Goal: Information Seeking & Learning: Find specific page/section

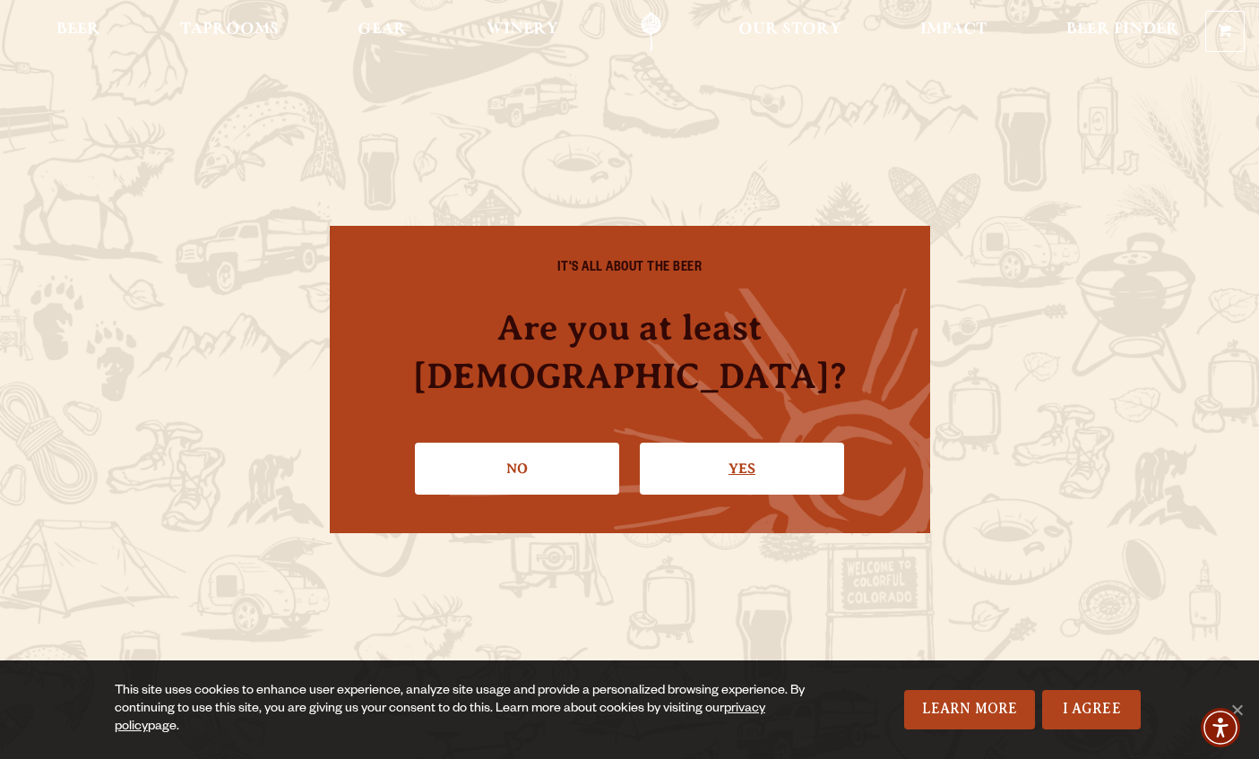
click at [672, 452] on link "Yes" at bounding box center [742, 469] width 204 height 52
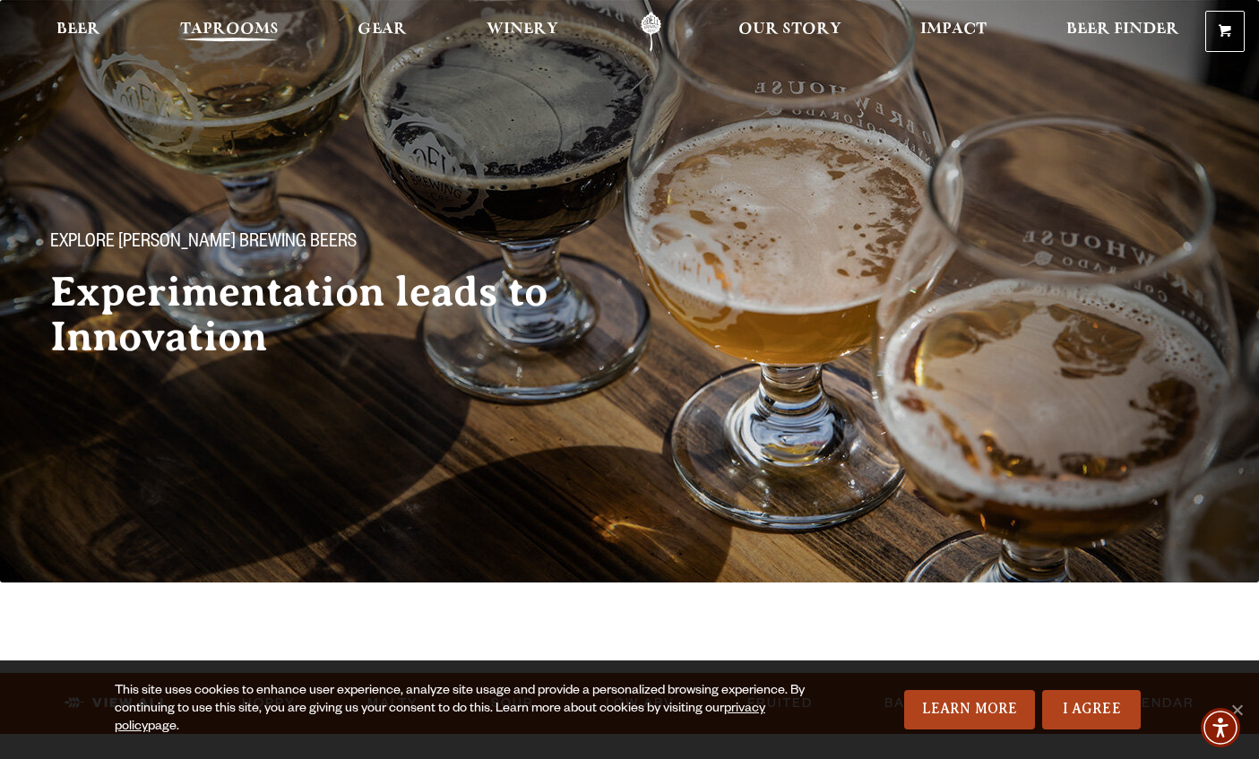
click at [250, 32] on span "Taprooms" at bounding box center [229, 29] width 99 height 14
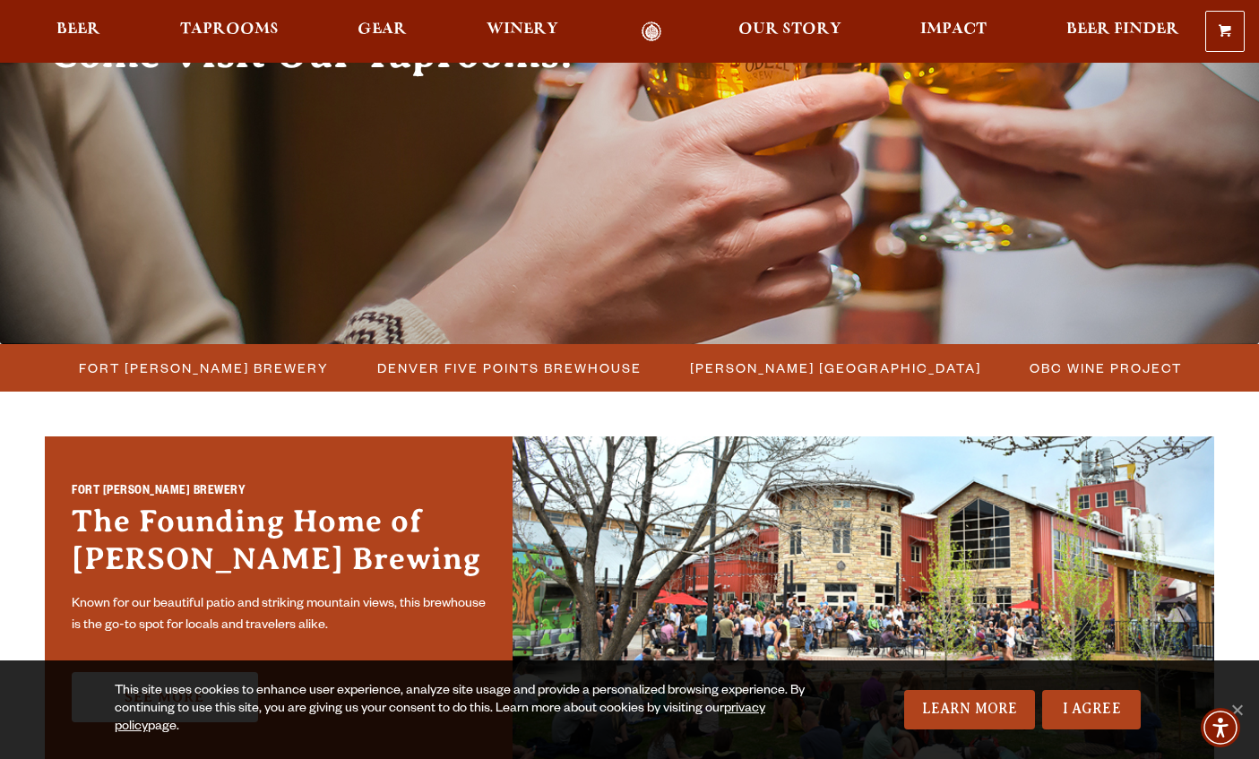
scroll to position [264, 0]
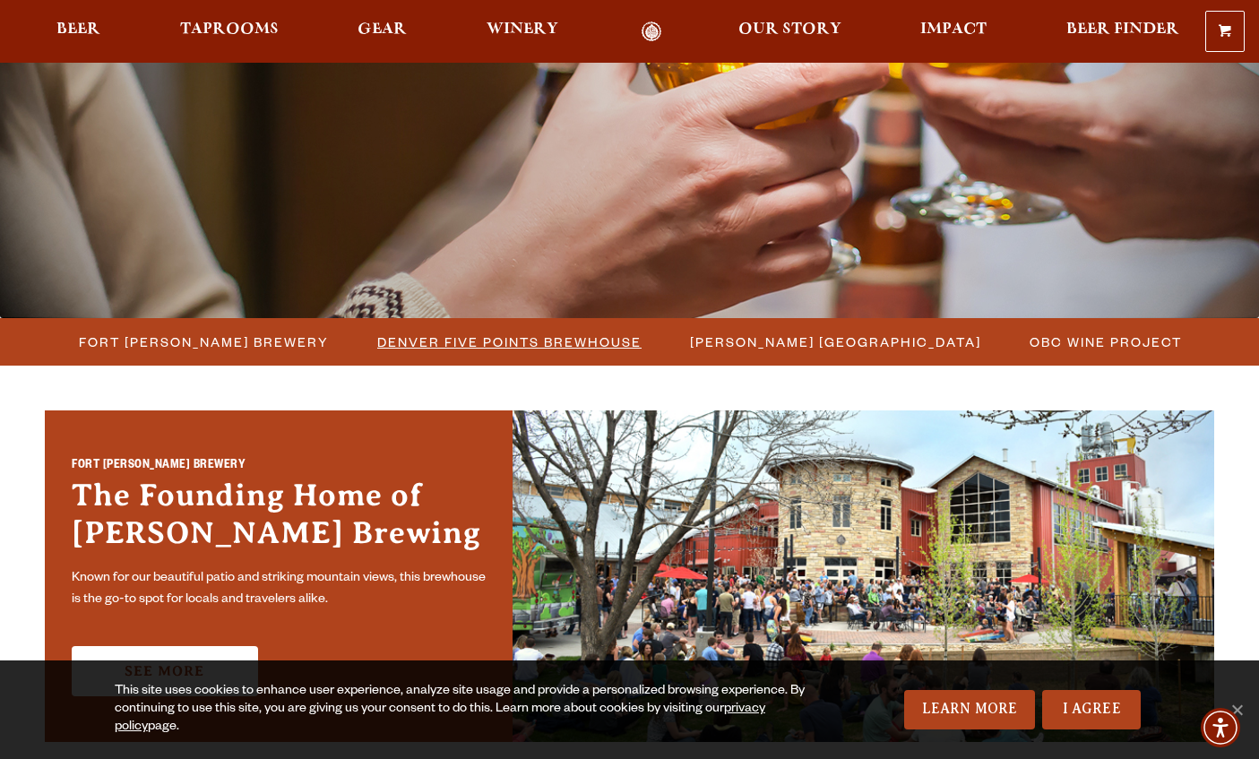
click at [514, 342] on span "Denver Five Points Brewhouse" at bounding box center [509, 342] width 264 height 26
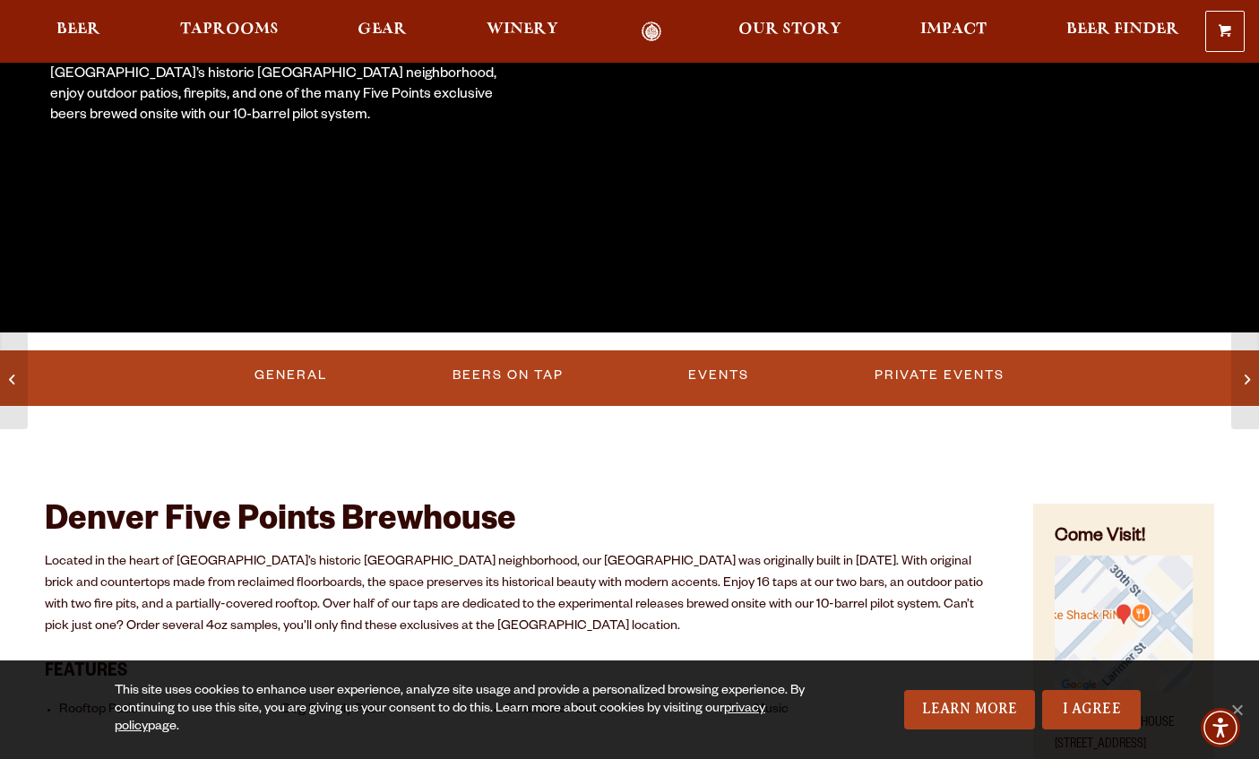
scroll to position [412, 0]
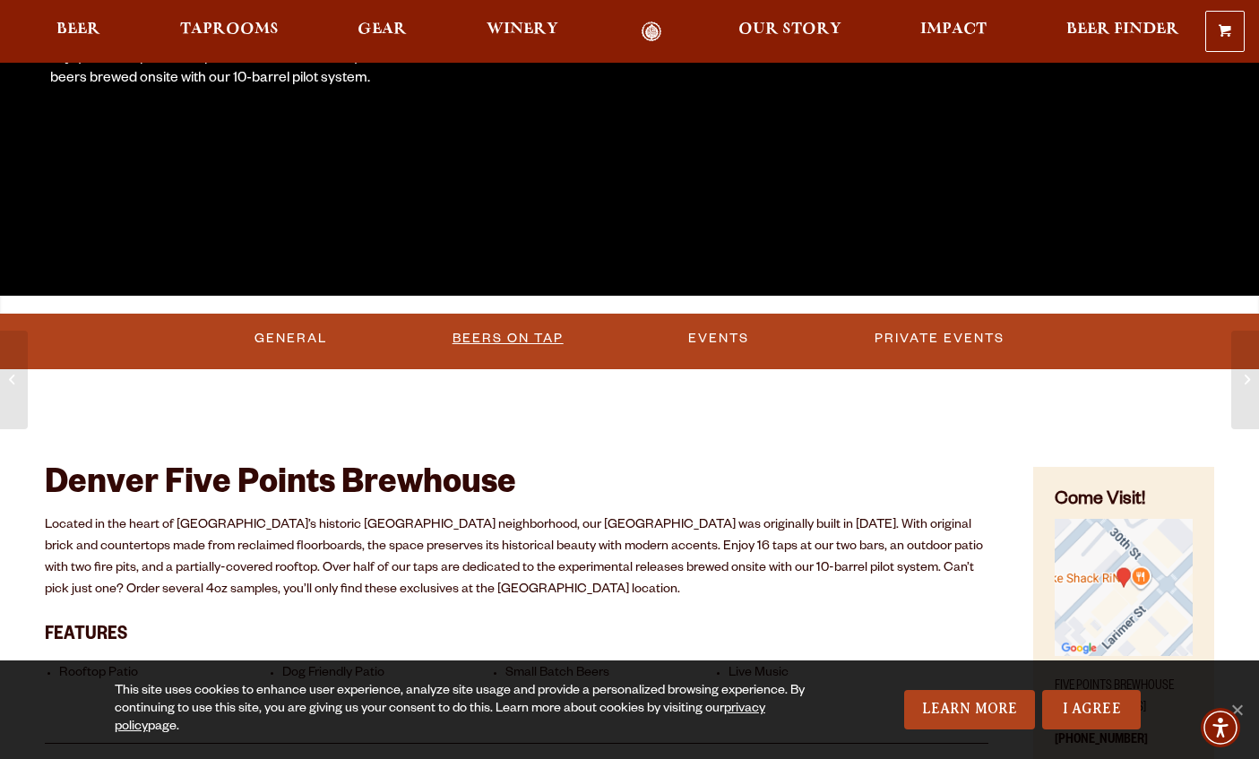
click at [498, 340] on link "Beers on Tap" at bounding box center [507, 338] width 125 height 41
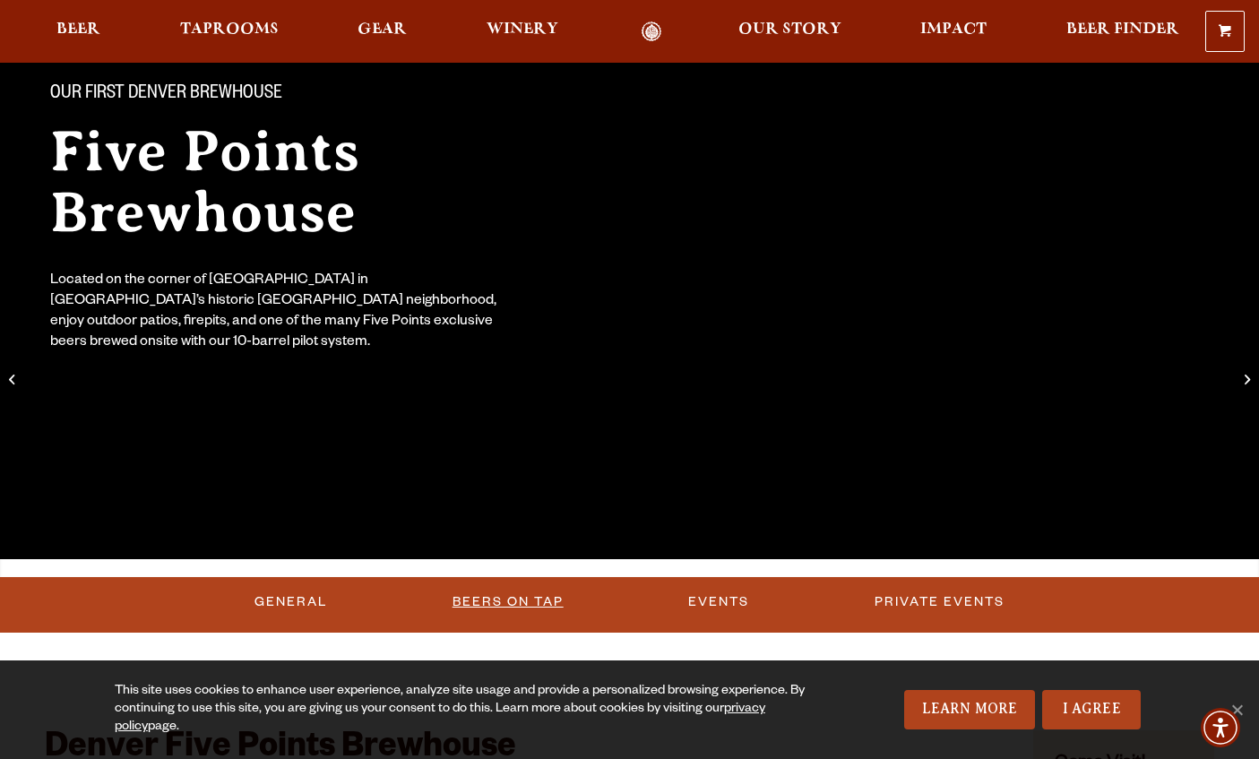
scroll to position [153, 0]
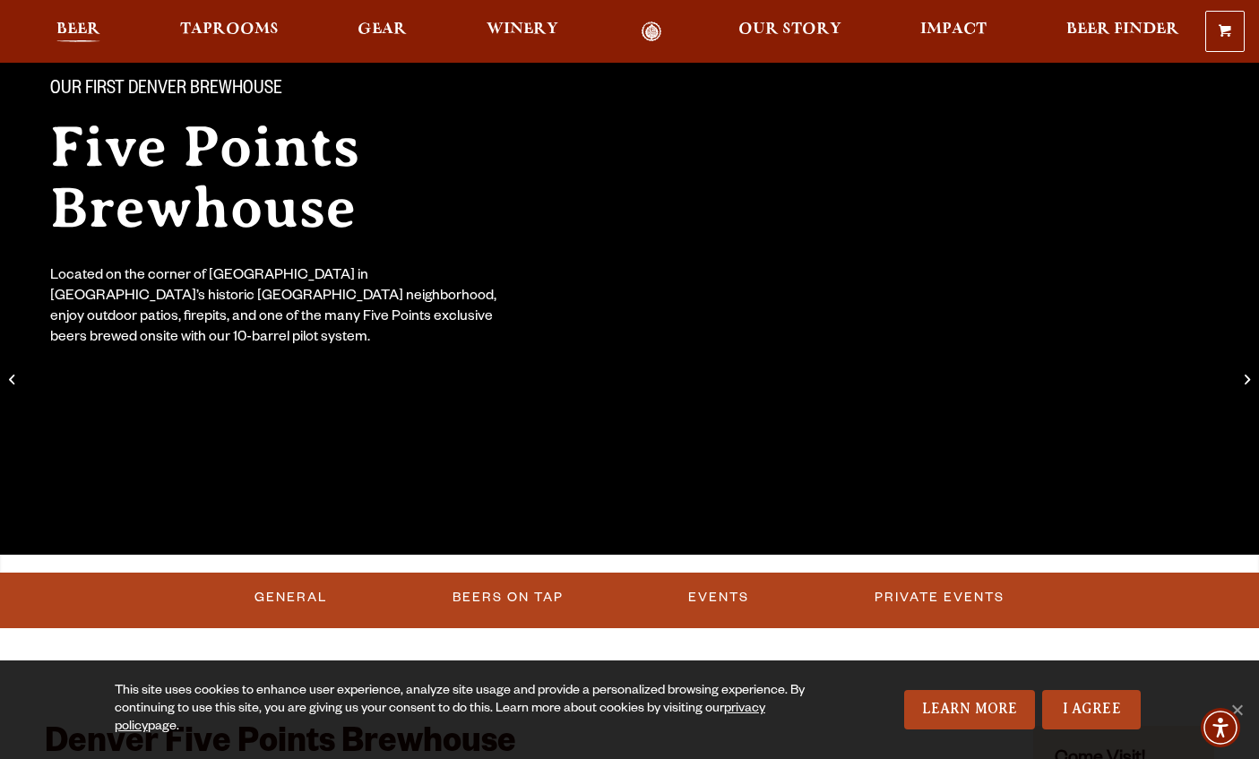
click at [97, 37] on span "Beer" at bounding box center [78, 29] width 44 height 14
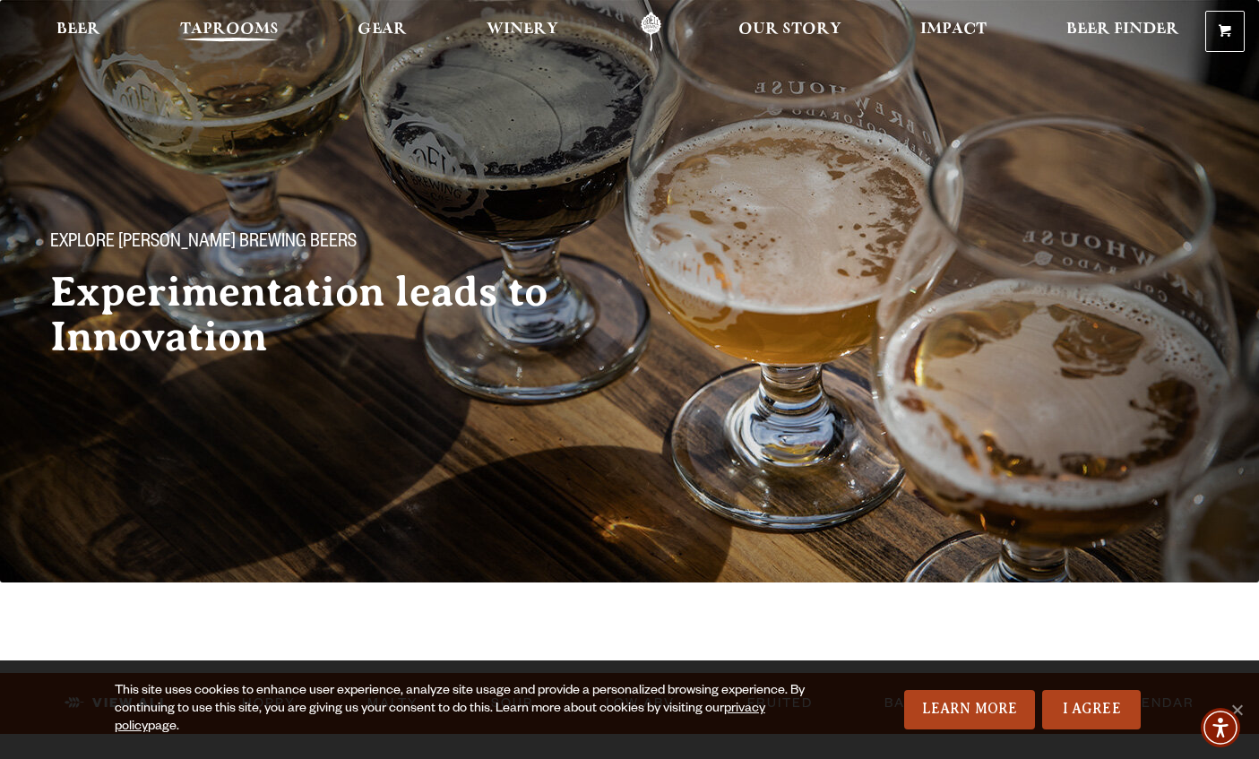
click at [244, 24] on span "Taprooms" at bounding box center [229, 29] width 99 height 14
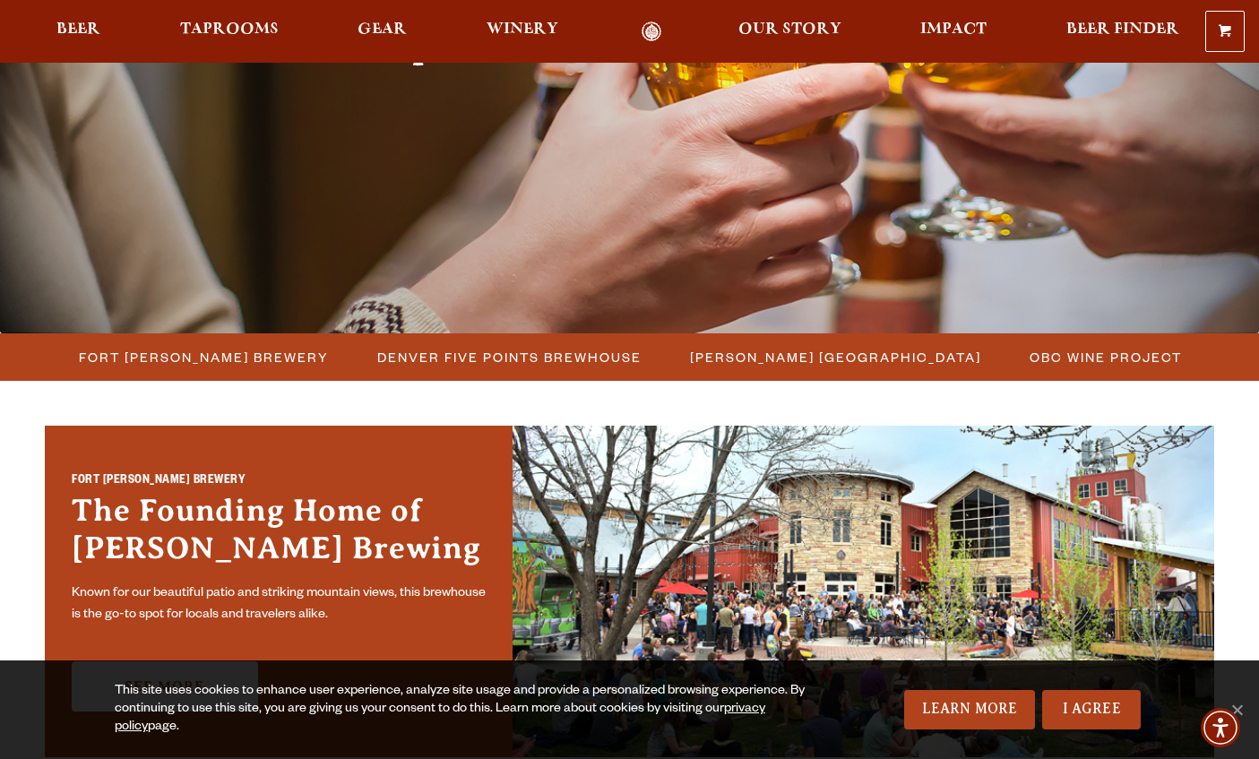
scroll to position [294, 0]
